Goal: Check status: Verify the current state of an ongoing process or item

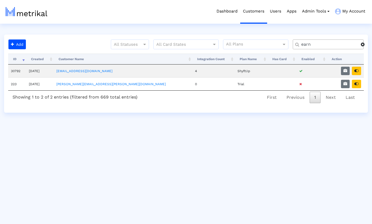
click at [363, 45] on span at bounding box center [363, 44] width 4 height 4
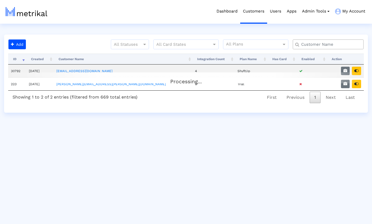
click at [351, 46] on input "text" at bounding box center [330, 45] width 64 height 6
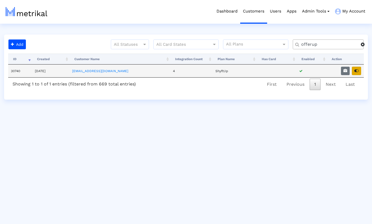
type input "offerup"
click at [358, 71] on icon "button" at bounding box center [356, 71] width 4 height 4
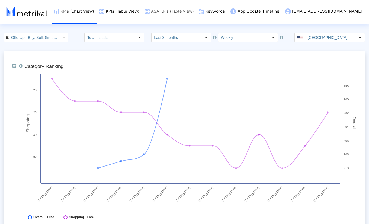
click at [184, 10] on link "ASA KPIs (Table View)" at bounding box center [169, 11] width 54 height 23
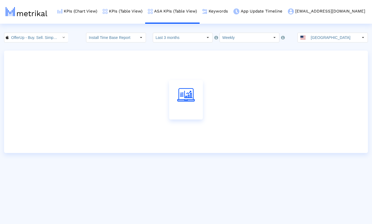
click at [78, 46] on crea-index "OfferUp - Buy. Sell. Simple. < 468996152 > Install Time Base Report Select how …" at bounding box center [186, 93] width 372 height 120
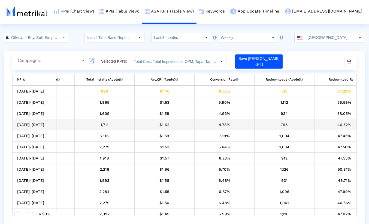
scroll to position [0, 302]
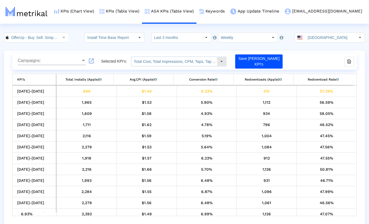
click at [162, 61] on input "Total Cost, Total Impressions, CPM, Taps, Tap Through Rate, Total Installs, Avg…" at bounding box center [174, 61] width 86 height 9
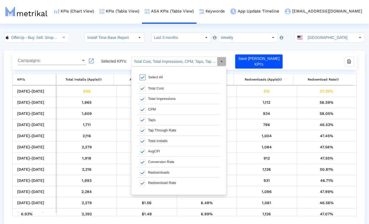
click at [320, 57] on div "Campaigns: Campaigns: launch Selected KPI’s: Total Cost, Total Impressions, CPM…" at bounding box center [184, 61] width 344 height 16
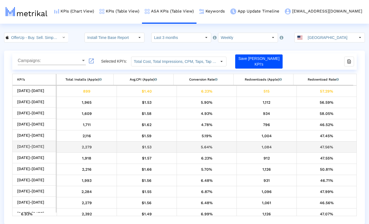
scroll to position [0, 0]
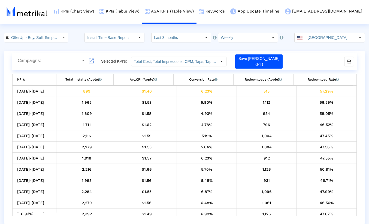
click at [173, 47] on crea-index "OfferUp - Buy. Sell. Simple. < 468996152 > Install Time Base Report Select how …" at bounding box center [184, 129] width 369 height 192
